Goal: Task Accomplishment & Management: Use online tool/utility

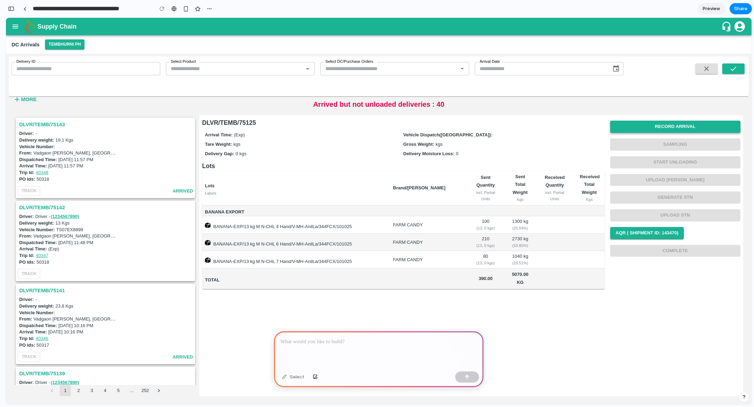
click at [660, 130] on button "Record Arrival" at bounding box center [675, 127] width 131 height 12
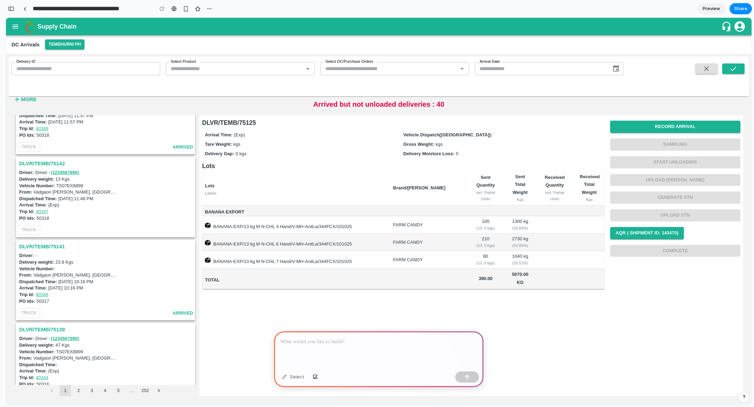
scroll to position [132, 0]
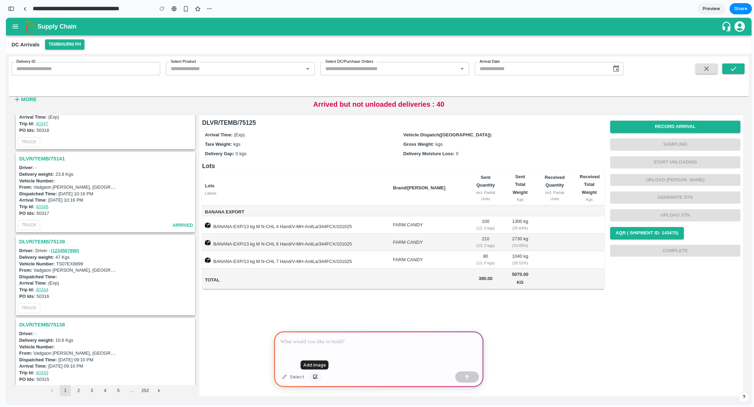
click at [314, 377] on div "button" at bounding box center [315, 377] width 5 height 4
click at [372, 348] on div at bounding box center [378, 350] width 209 height 37
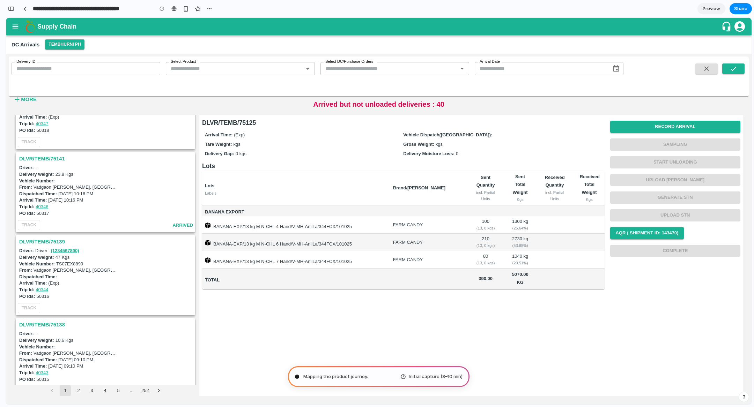
type input "**********"
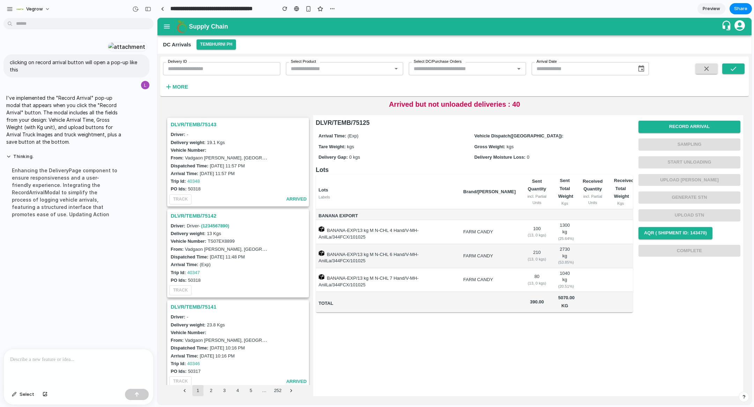
scroll to position [0, 0]
click at [668, 129] on button "Record Arrival" at bounding box center [690, 127] width 102 height 12
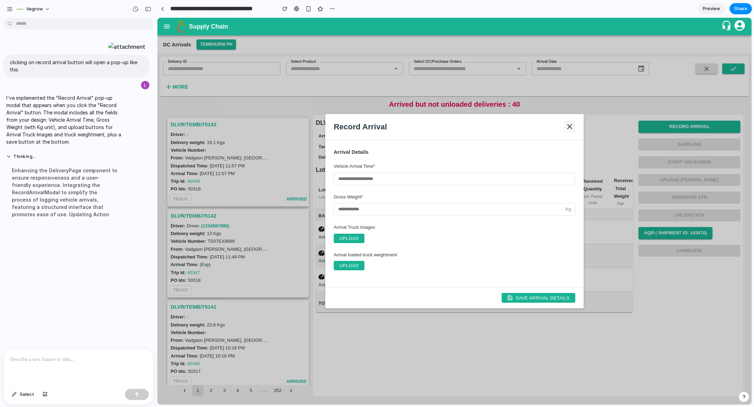
click at [569, 123] on icon at bounding box center [570, 127] width 8 height 8
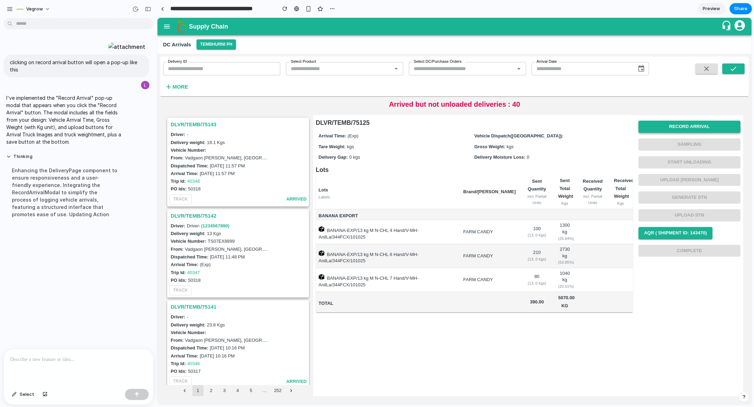
click at [698, 130] on button "Record Arrival" at bounding box center [690, 127] width 102 height 12
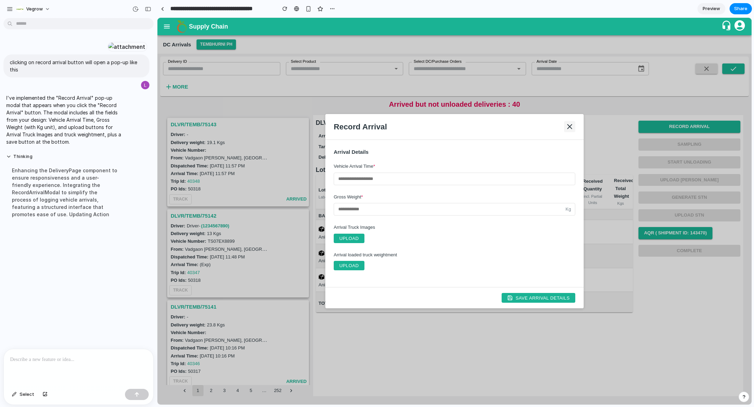
click at [568, 128] on icon at bounding box center [570, 127] width 4 height 4
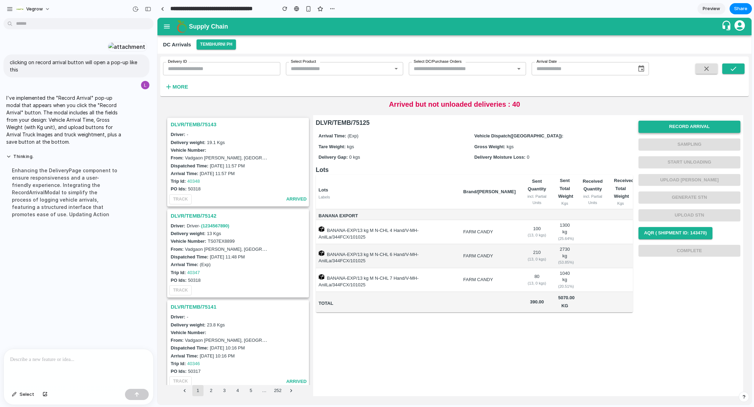
click at [682, 126] on button "Record Arrival" at bounding box center [690, 127] width 102 height 12
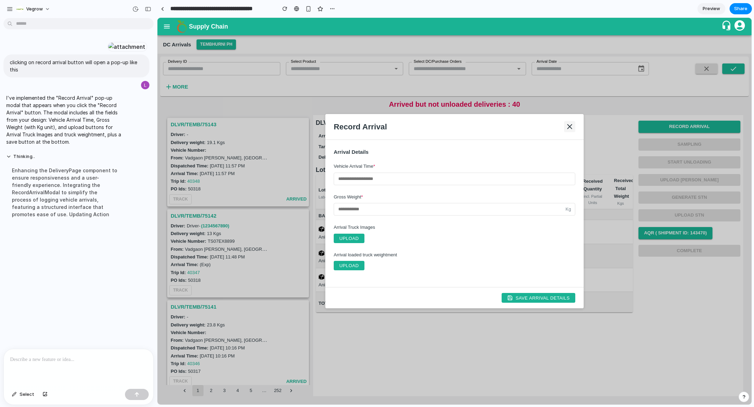
click at [569, 123] on icon at bounding box center [570, 127] width 8 height 8
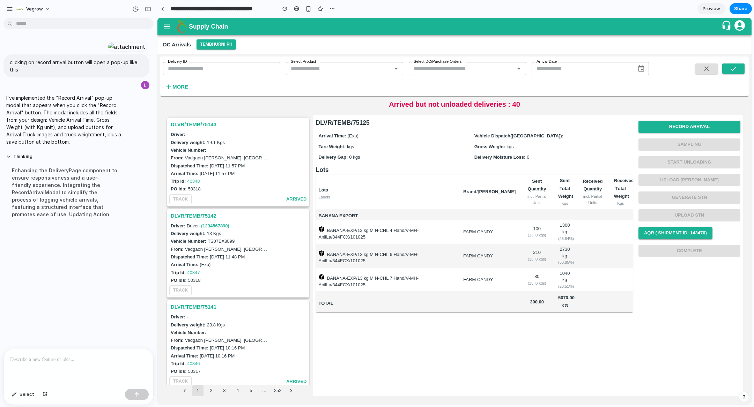
click at [53, 360] on p at bounding box center [78, 360] width 137 height 8
click at [672, 124] on button "Record Arrival" at bounding box center [690, 127] width 102 height 12
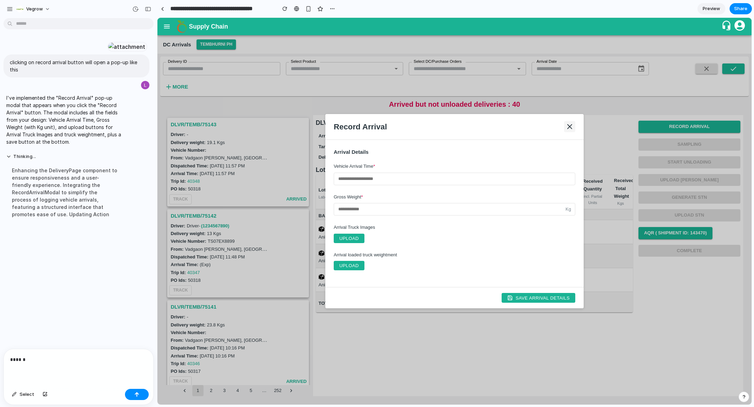
click at [569, 128] on icon at bounding box center [570, 127] width 8 height 8
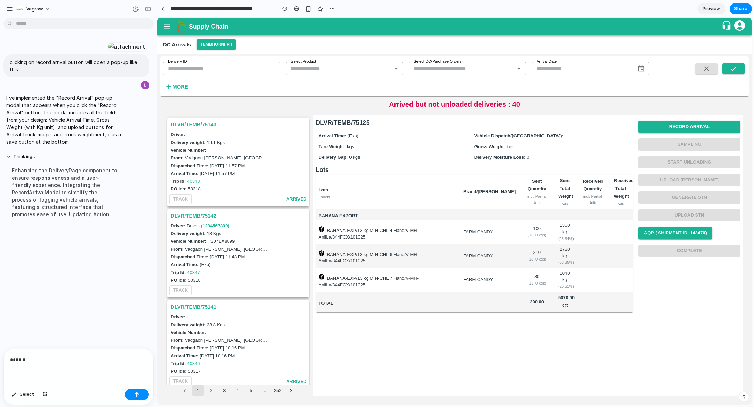
click at [51, 361] on p "******" at bounding box center [78, 360] width 137 height 8
click at [683, 119] on div "Record Arrival Sampling Start Unloading Upload Tare Weight Generate STN Upload …" at bounding box center [690, 189] width 102 height 142
click at [678, 125] on button "Record Arrival" at bounding box center [690, 127] width 102 height 12
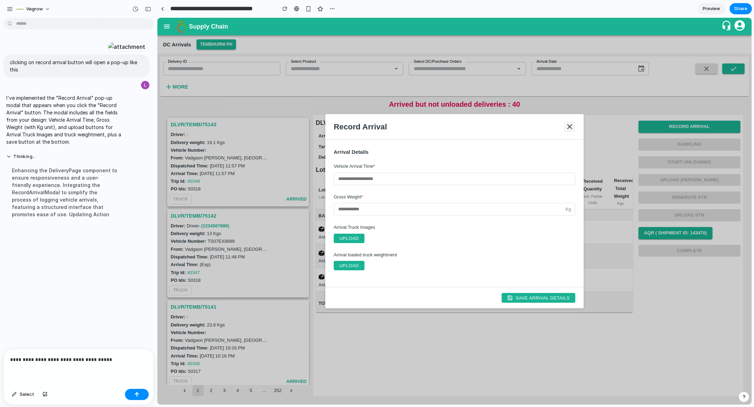
click at [567, 126] on icon at bounding box center [570, 127] width 8 height 8
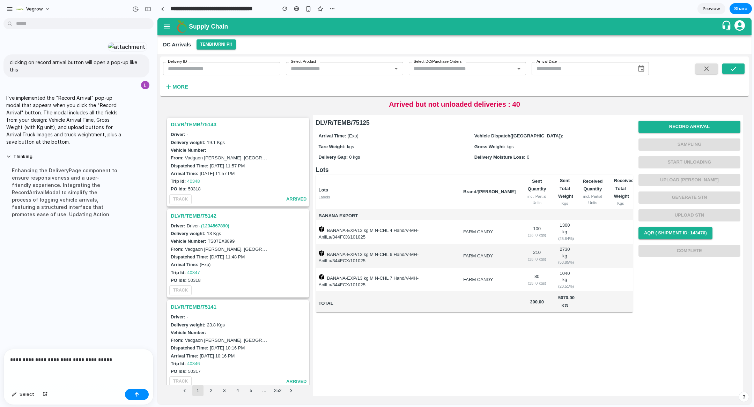
click at [120, 361] on p "**********" at bounding box center [78, 360] width 137 height 8
click at [699, 127] on button "Record Arrival" at bounding box center [690, 127] width 102 height 12
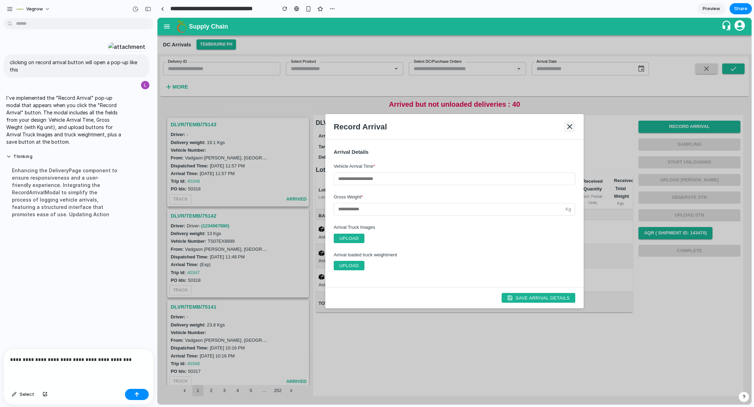
click at [568, 131] on icon at bounding box center [570, 127] width 8 height 8
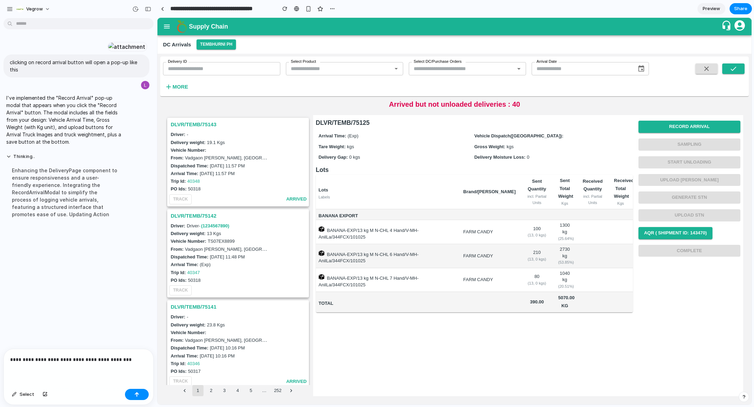
click at [130, 362] on p "**********" at bounding box center [78, 360] width 137 height 8
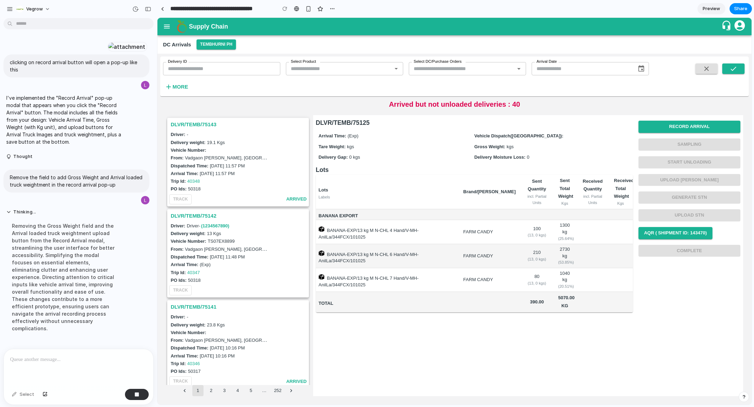
scroll to position [67, 0]
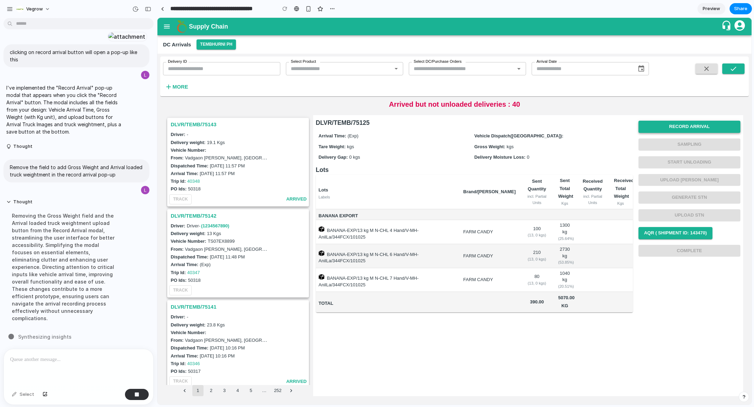
click at [678, 127] on button "Record Arrival" at bounding box center [690, 127] width 102 height 12
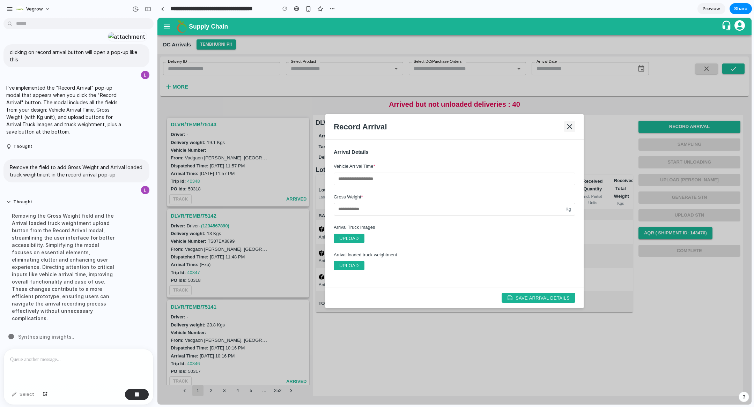
click at [570, 127] on icon at bounding box center [570, 127] width 8 height 8
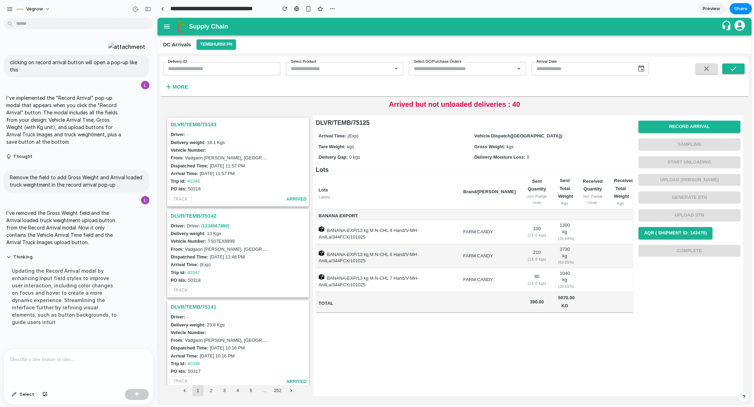
scroll to position [0, 0]
click at [671, 129] on button "Record Arrival" at bounding box center [690, 127] width 102 height 12
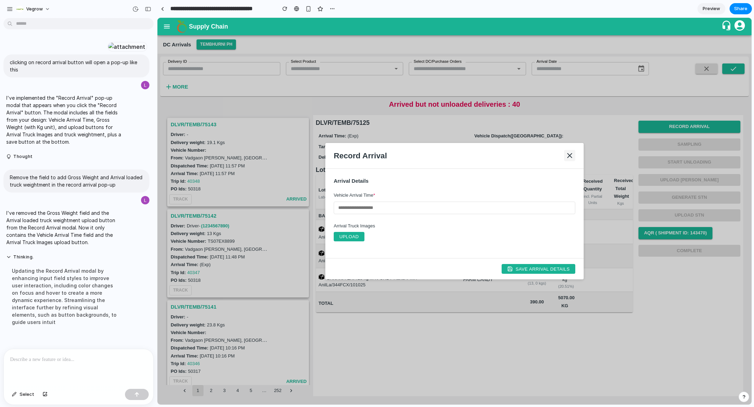
click at [570, 154] on icon at bounding box center [570, 156] width 8 height 8
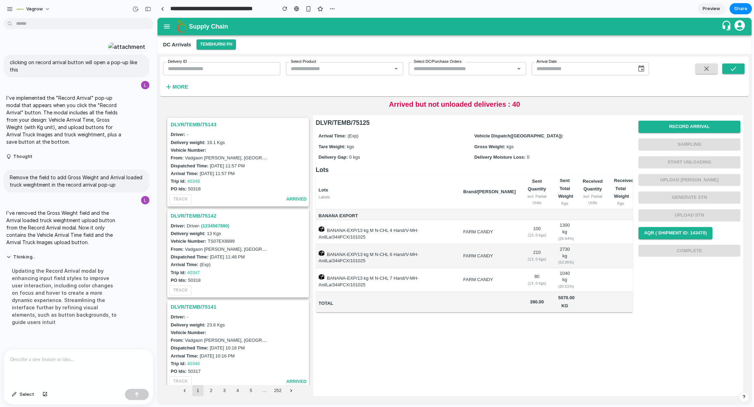
click at [67, 366] on div at bounding box center [78, 367] width 149 height 37
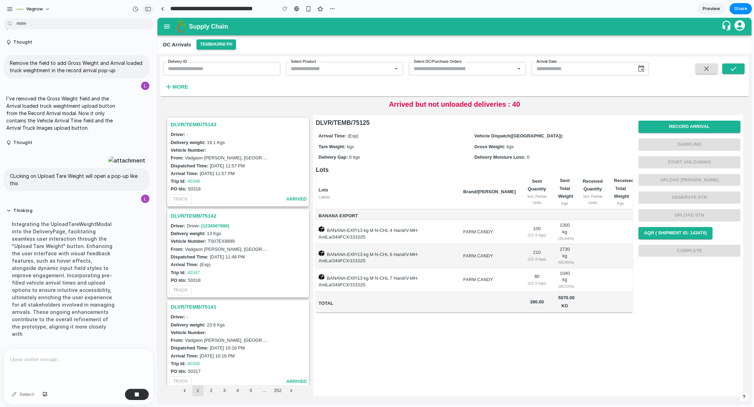
scroll to position [251, 0]
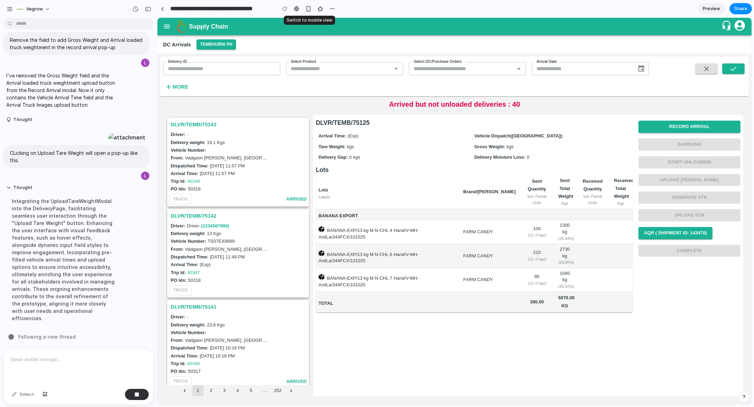
click at [310, 9] on div "button" at bounding box center [308, 9] width 6 height 6
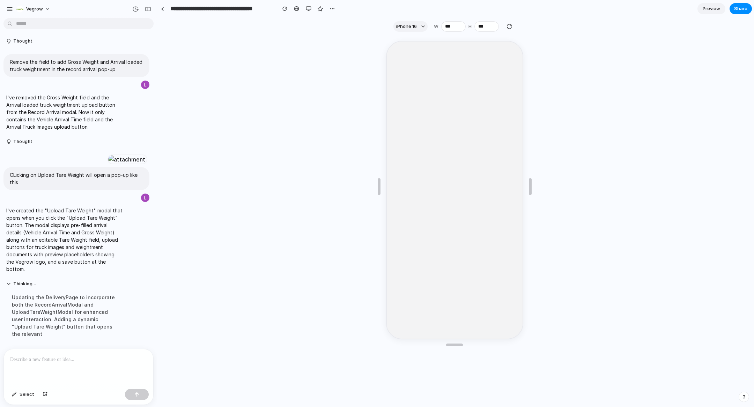
scroll to position [0, 0]
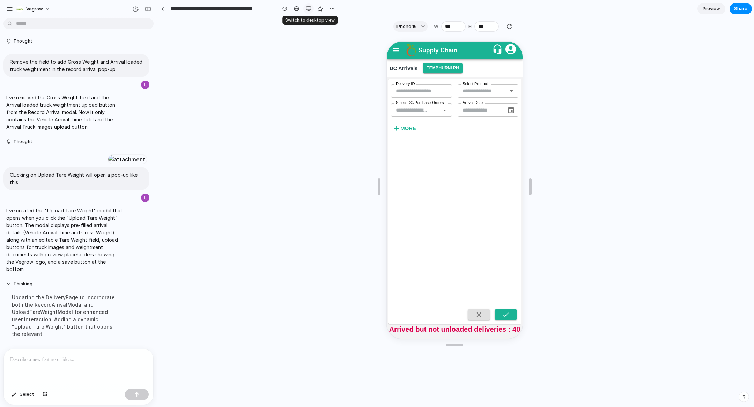
click at [309, 8] on div "button" at bounding box center [309, 9] width 6 height 6
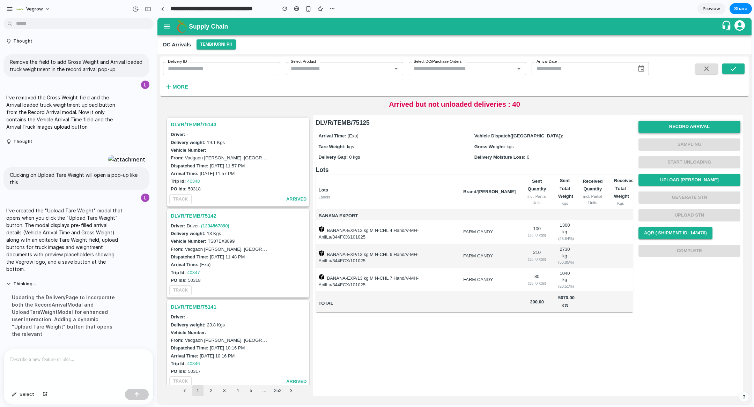
click at [680, 129] on button "Record Arrival" at bounding box center [690, 127] width 102 height 12
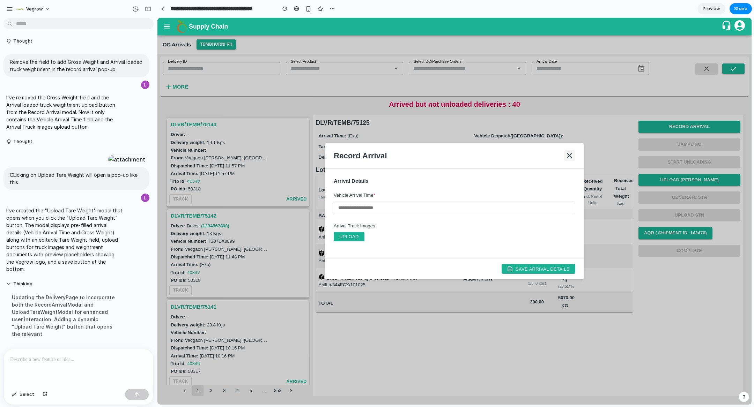
click at [569, 155] on icon at bounding box center [570, 156] width 4 height 4
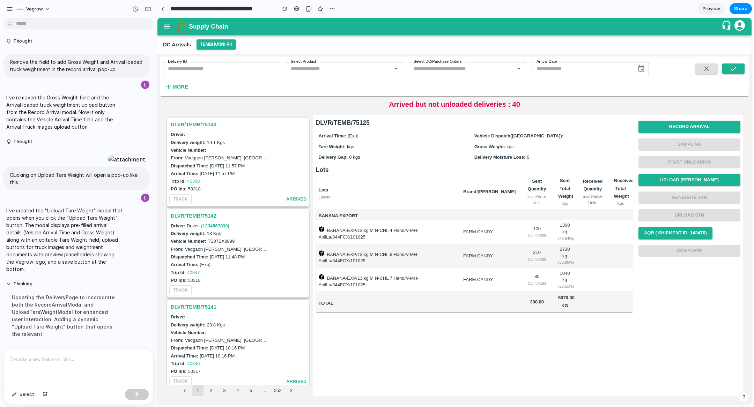
click at [86, 356] on p at bounding box center [78, 360] width 137 height 8
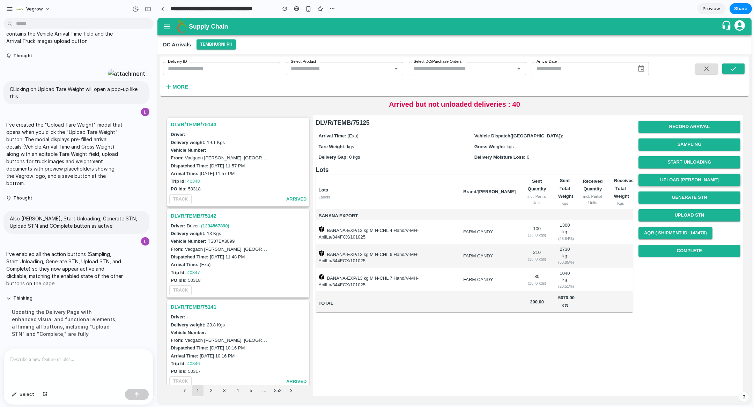
click at [676, 174] on button "Upload Tare Weight" at bounding box center [690, 180] width 102 height 12
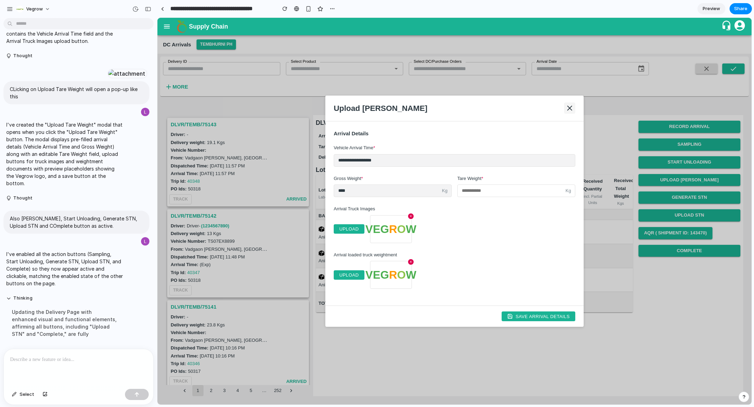
click at [568, 110] on icon at bounding box center [570, 108] width 4 height 4
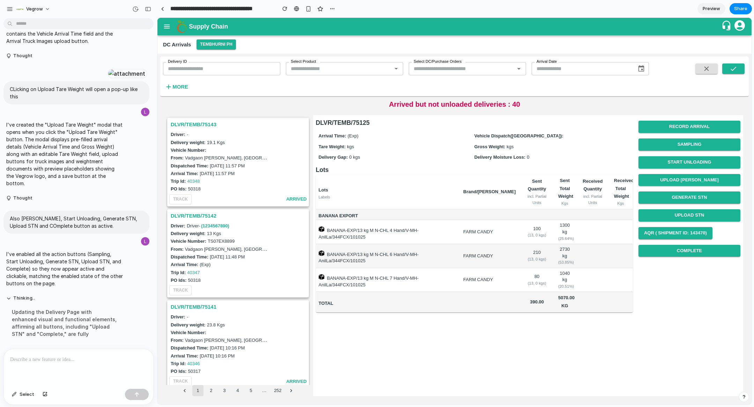
click at [44, 364] on p at bounding box center [78, 360] width 137 height 8
click at [679, 181] on button "Upload Tare Weight" at bounding box center [690, 180] width 102 height 12
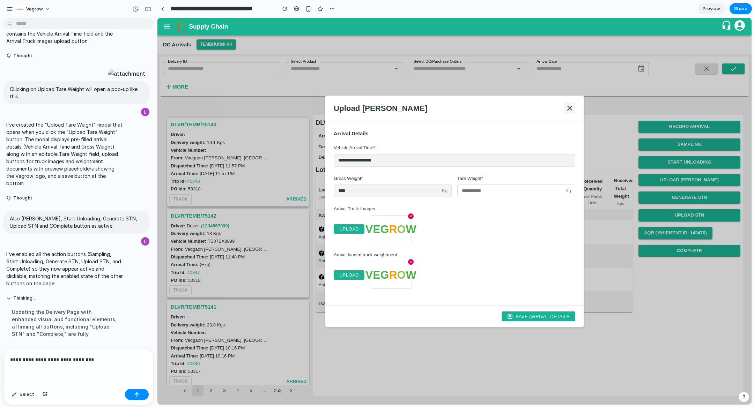
click at [569, 112] on button at bounding box center [569, 108] width 11 height 11
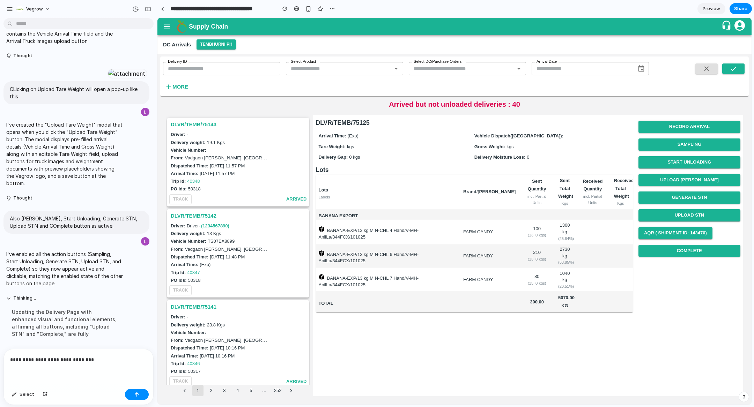
click at [97, 369] on div "**********" at bounding box center [78, 367] width 149 height 37
click at [676, 178] on button "Upload Tare Weight" at bounding box center [690, 180] width 102 height 12
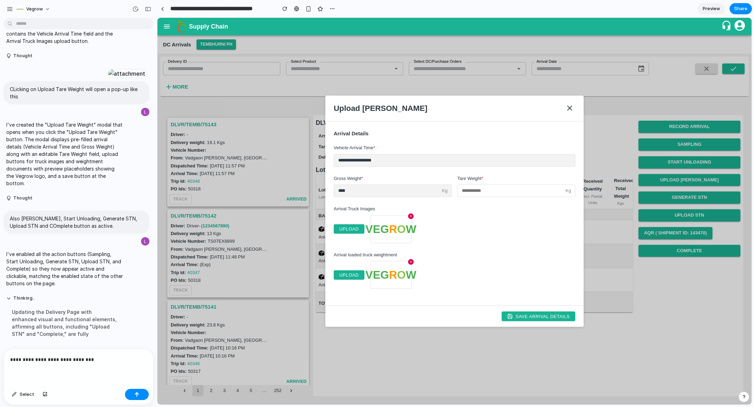
click at [107, 370] on div "**********" at bounding box center [78, 367] width 149 height 37
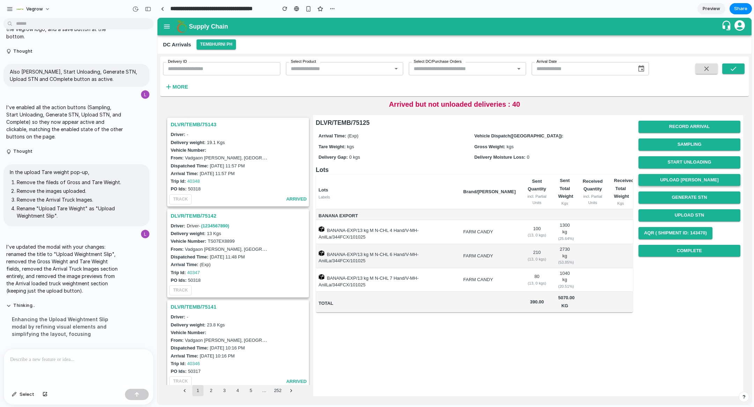
click at [679, 183] on button "Upload Tare Weight" at bounding box center [690, 180] width 102 height 12
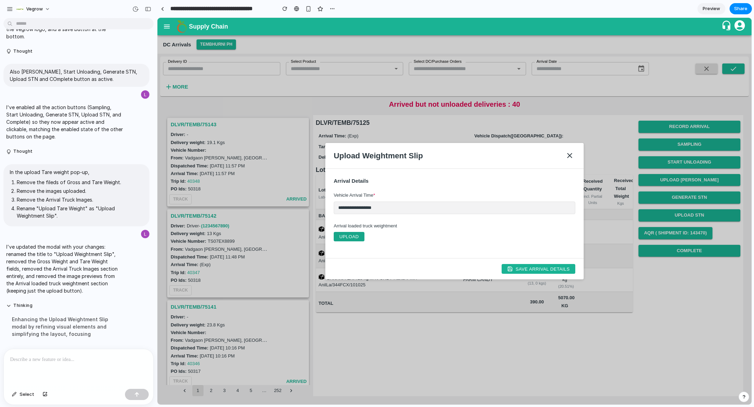
click at [359, 237] on button "UPLOAD" at bounding box center [349, 236] width 31 height 9
click at [410, 27] on h1 "Supply Chain" at bounding box center [455, 27] width 532 height 10
click at [160, 6] on link at bounding box center [162, 8] width 10 height 10
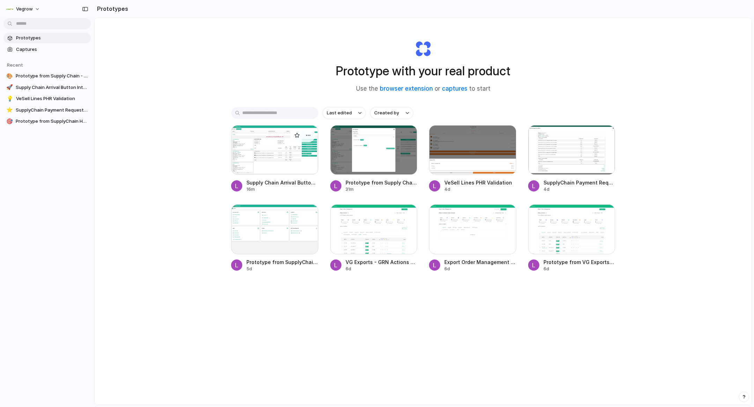
click at [268, 166] on div at bounding box center [274, 150] width 87 height 50
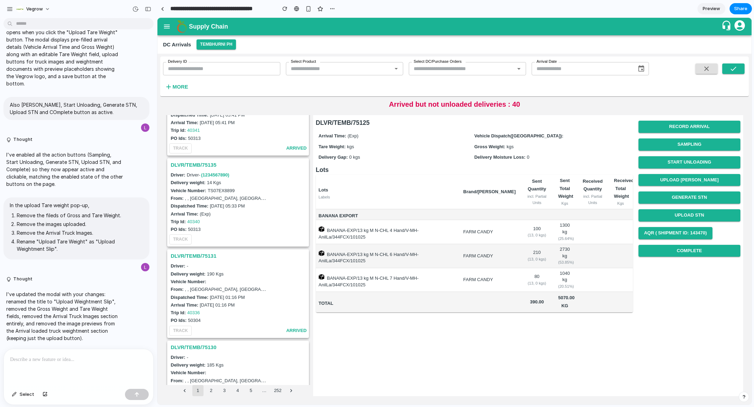
scroll to position [605, 0]
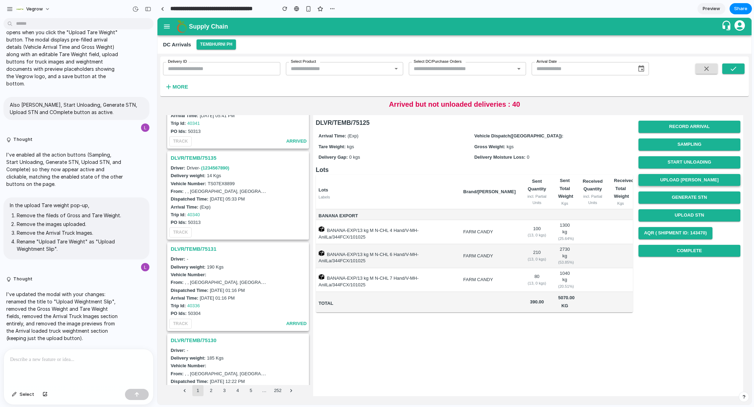
click at [704, 182] on button "Upload Tare Weight" at bounding box center [690, 180] width 102 height 12
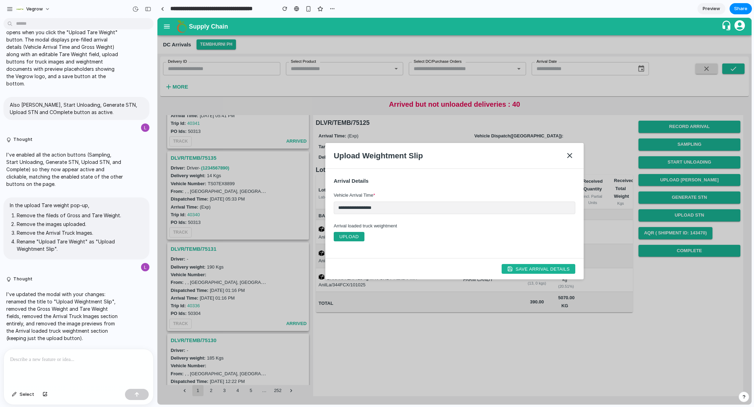
click at [354, 232] on button "UPLOAD" at bounding box center [349, 236] width 31 height 9
click at [72, 368] on div at bounding box center [78, 367] width 149 height 37
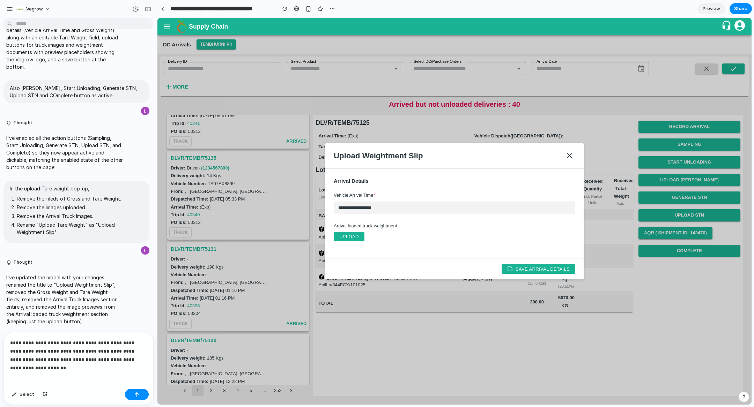
scroll to position [461, 0]
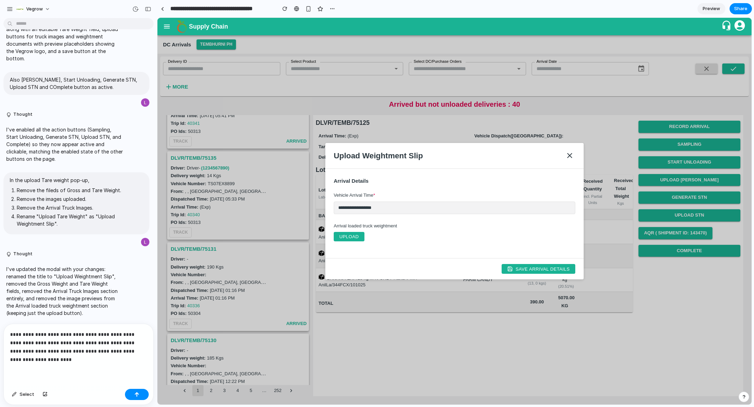
click at [59, 351] on p "**********" at bounding box center [78, 348] width 137 height 34
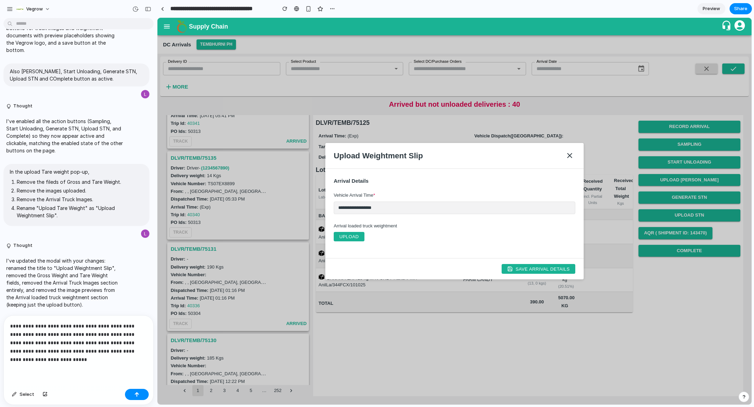
scroll to position [469, 0]
click at [138, 351] on p "**********" at bounding box center [78, 343] width 137 height 42
click at [127, 349] on p "**********" at bounding box center [78, 343] width 137 height 42
click at [70, 368] on div "**********" at bounding box center [78, 351] width 149 height 71
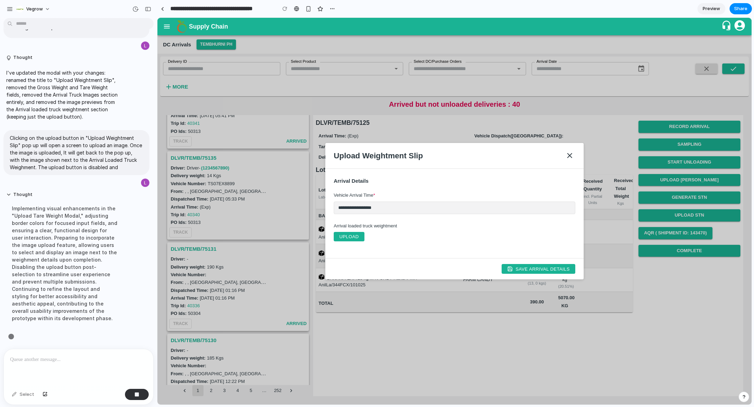
scroll to position [650, 0]
click at [346, 238] on button "UPLOAD" at bounding box center [349, 236] width 31 height 9
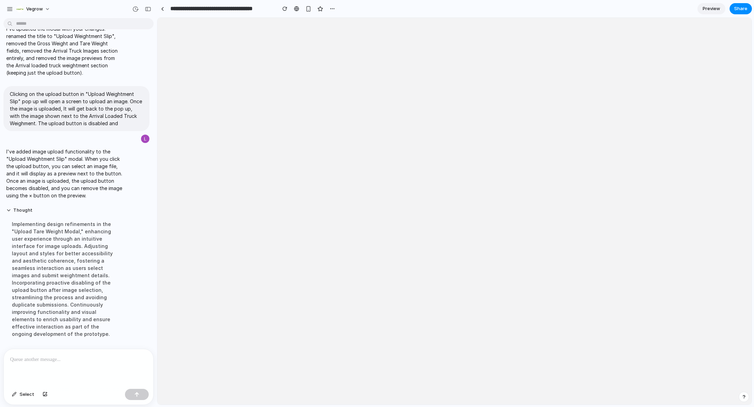
scroll to position [0, 0]
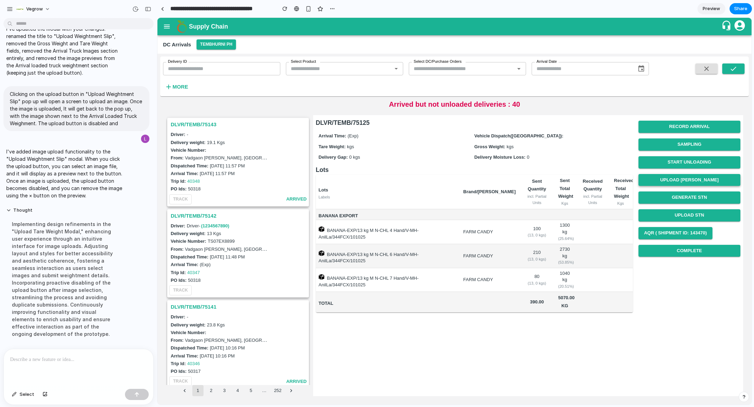
click at [692, 177] on button "Upload Tare Weight" at bounding box center [690, 180] width 102 height 12
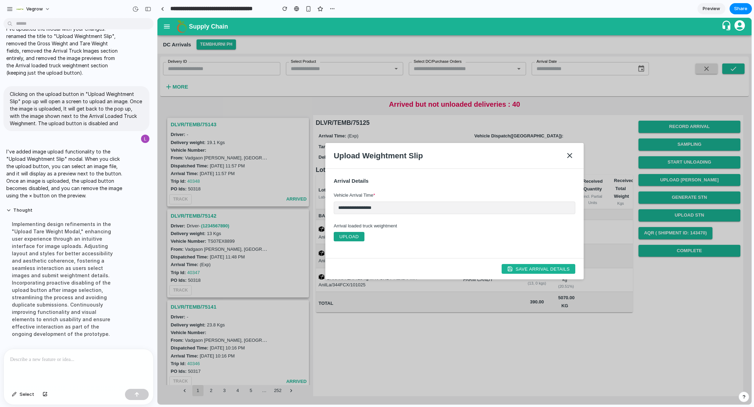
click at [352, 237] on button "UPLOAD" at bounding box center [349, 236] width 31 height 9
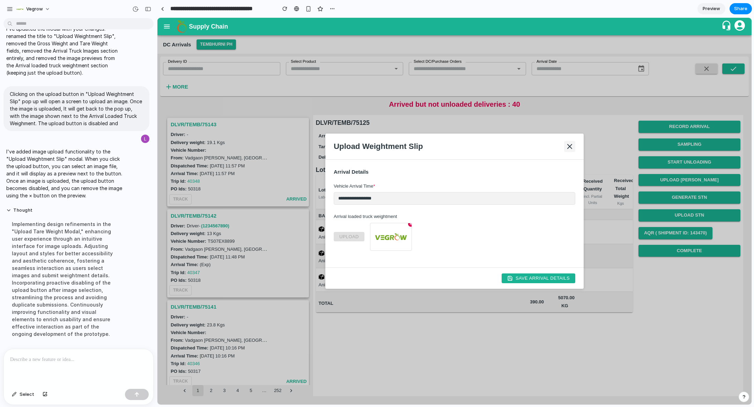
click at [569, 148] on icon at bounding box center [570, 146] width 8 height 8
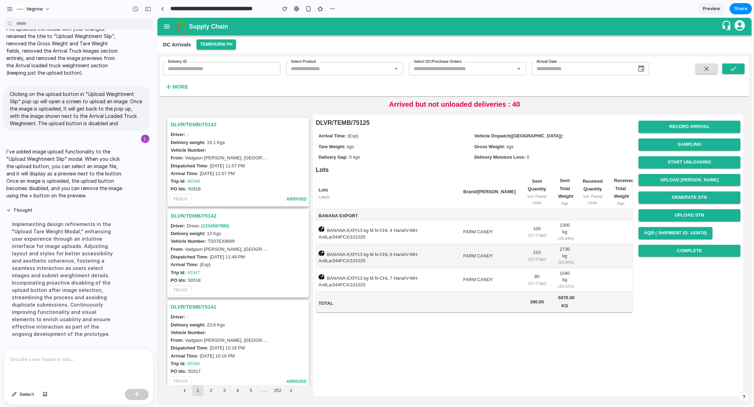
click at [98, 366] on div at bounding box center [78, 367] width 149 height 37
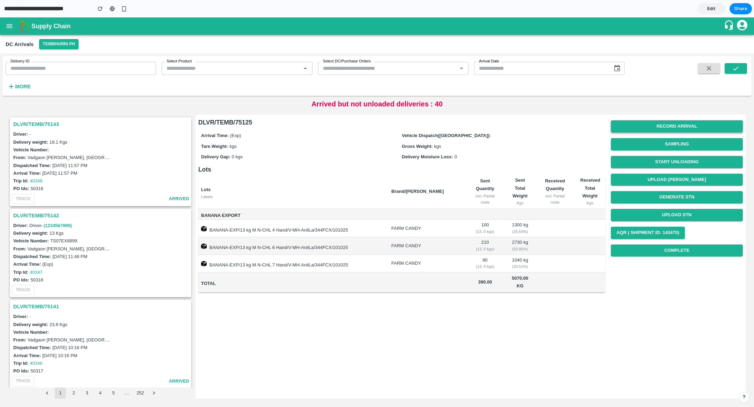
click at [678, 130] on button "Record Arrival" at bounding box center [677, 126] width 132 height 12
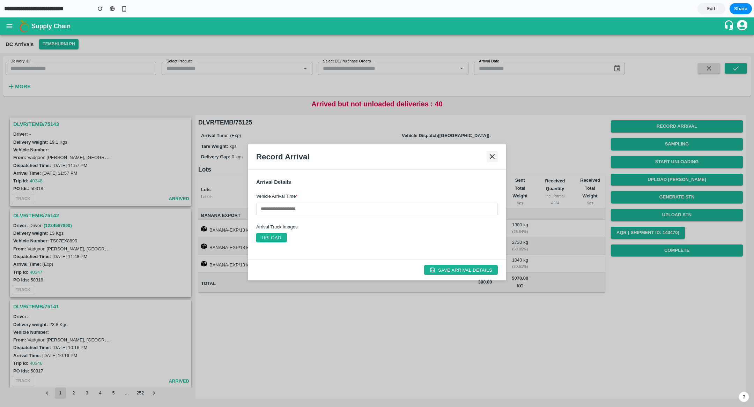
click at [496, 154] on icon at bounding box center [492, 157] width 8 height 8
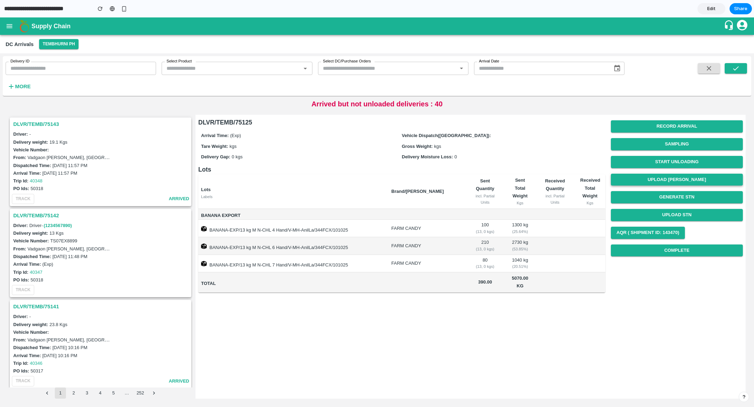
click at [654, 179] on button "Upload Tare Weight" at bounding box center [677, 180] width 132 height 12
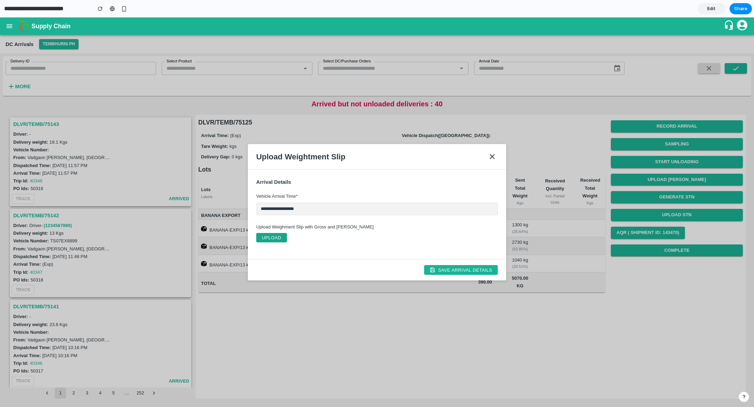
click at [272, 241] on button "UPLOAD" at bounding box center [271, 237] width 31 height 9
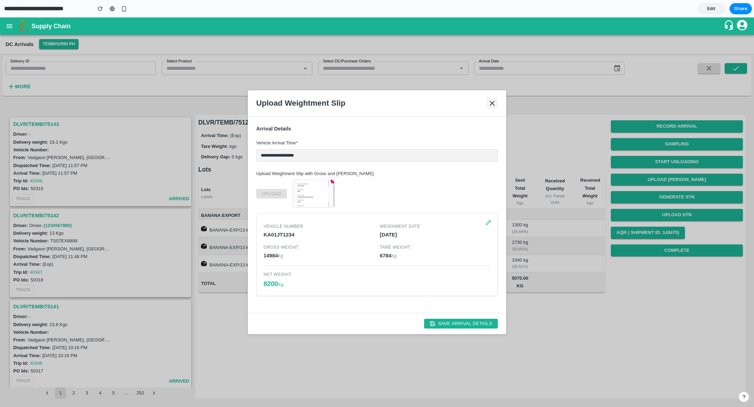
click at [489, 103] on icon at bounding box center [492, 103] width 8 height 8
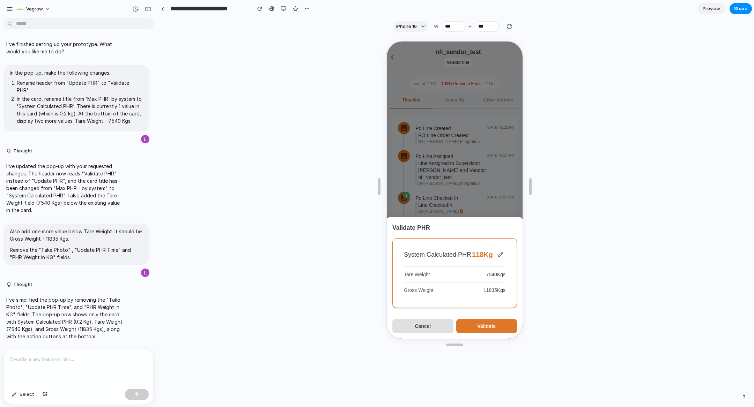
scroll to position [195, 0]
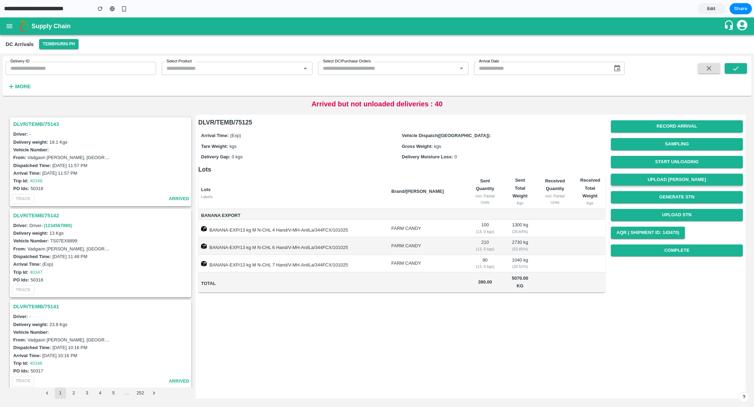
click at [682, 180] on button "Upload Tare Weight" at bounding box center [677, 180] width 132 height 12
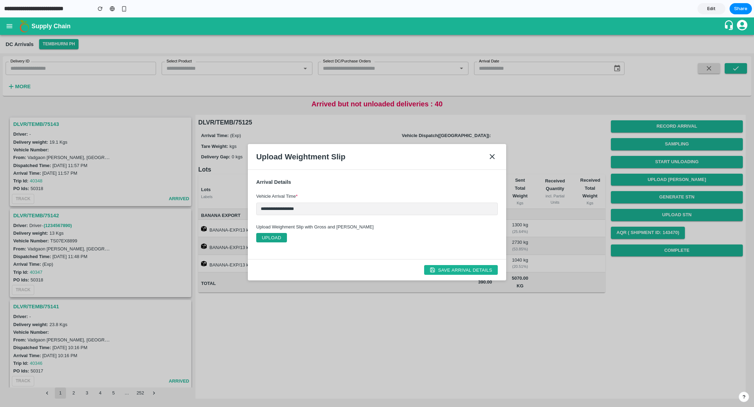
click at [278, 240] on button "UPLOAD" at bounding box center [271, 237] width 31 height 9
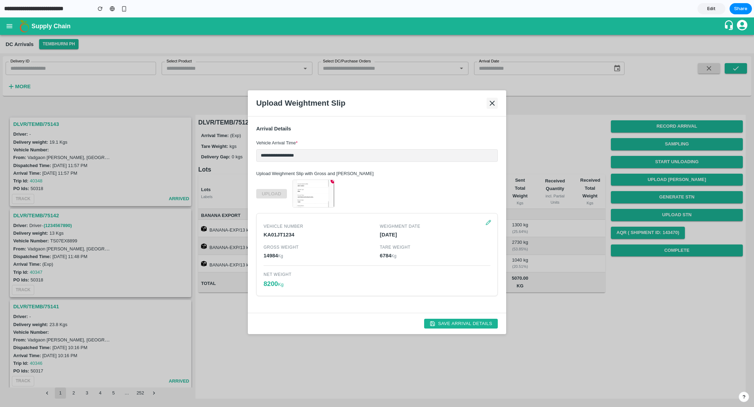
click at [494, 101] on icon at bounding box center [492, 103] width 8 height 8
